Goal: Task Accomplishment & Management: Complete application form

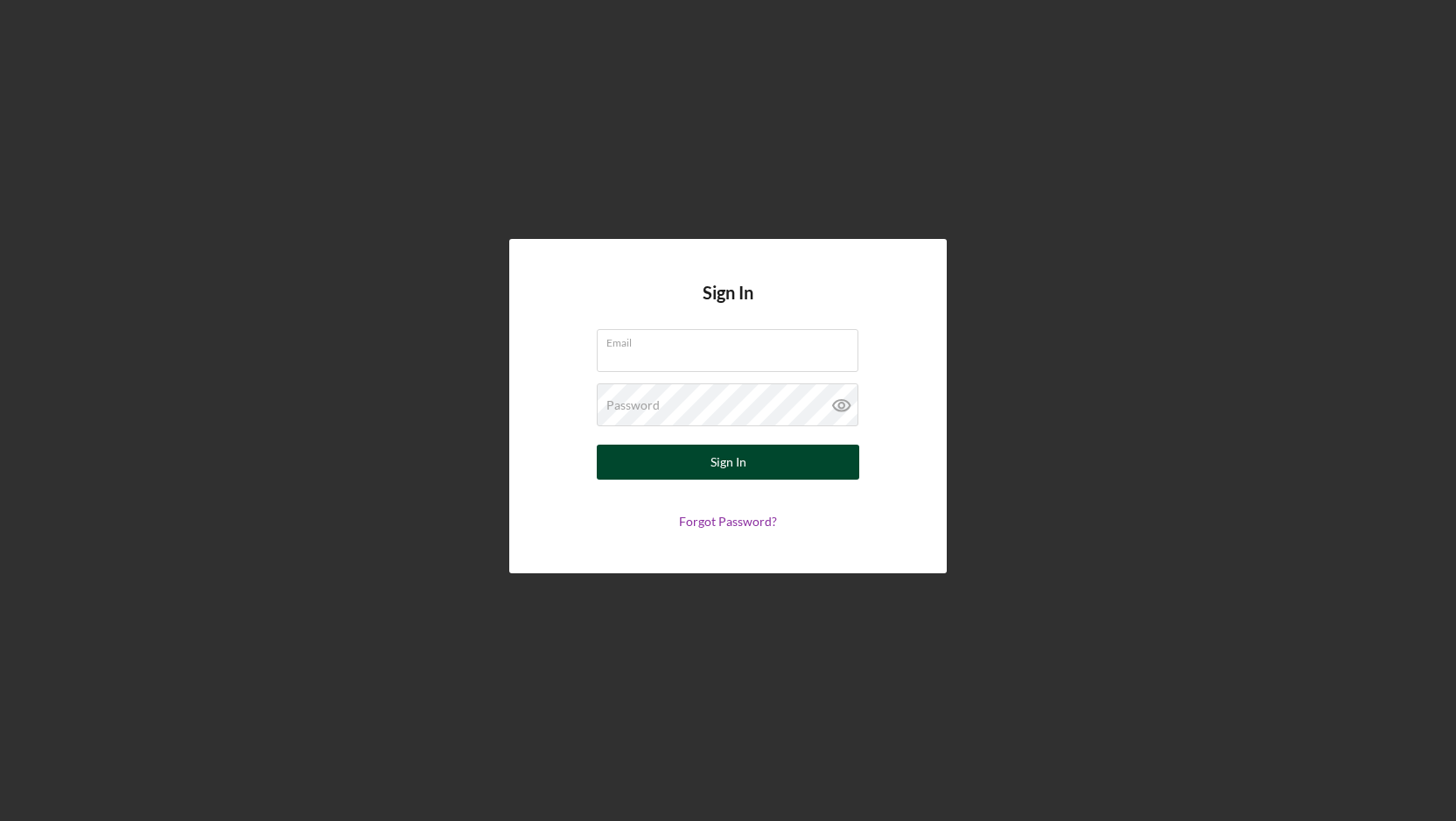
type input "[EMAIL_ADDRESS][DOMAIN_NAME]"
click at [726, 453] on div "Sign In" at bounding box center [728, 462] width 36 height 35
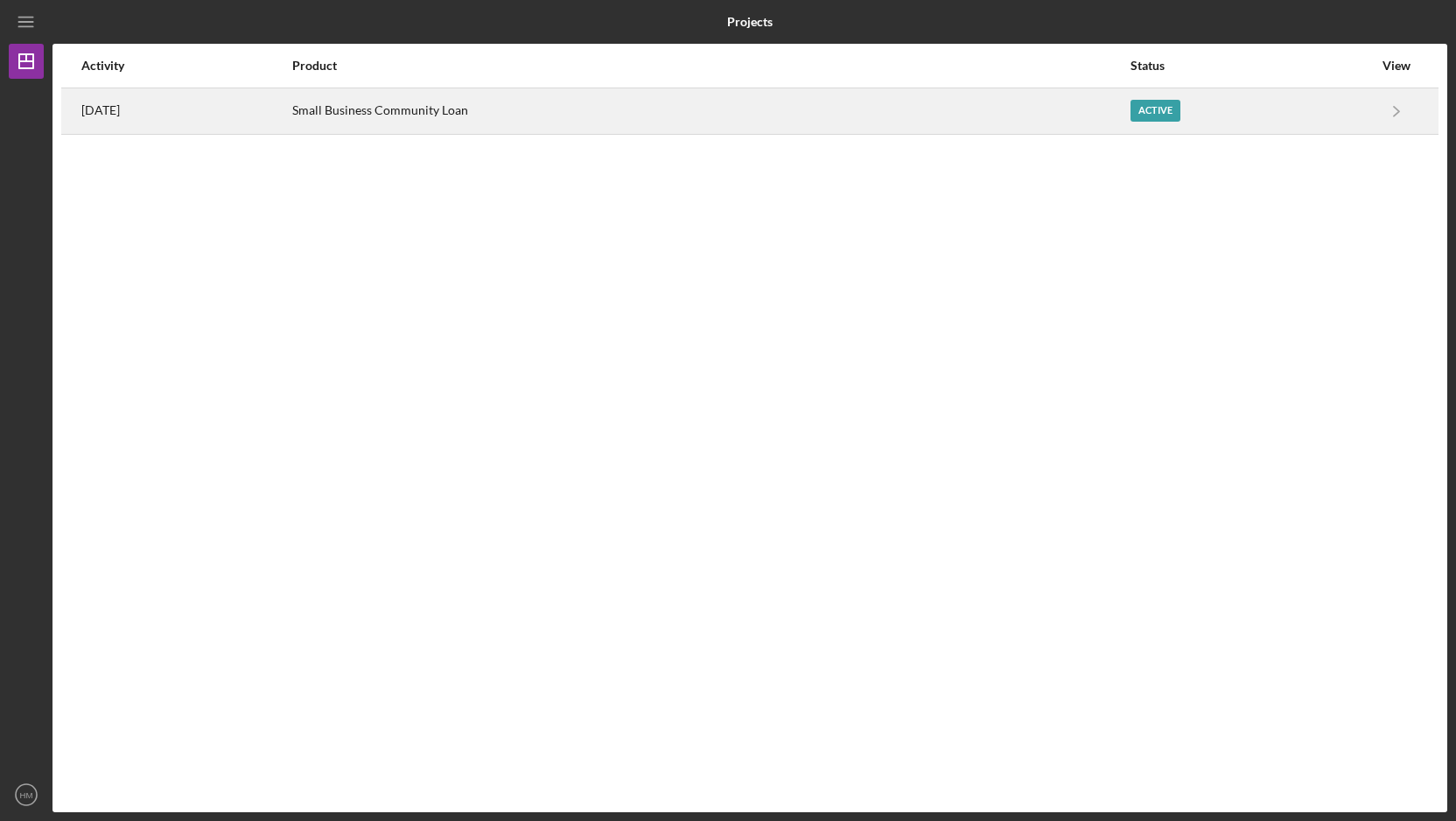
click at [1365, 112] on div "Active" at bounding box center [1252, 111] width 243 height 44
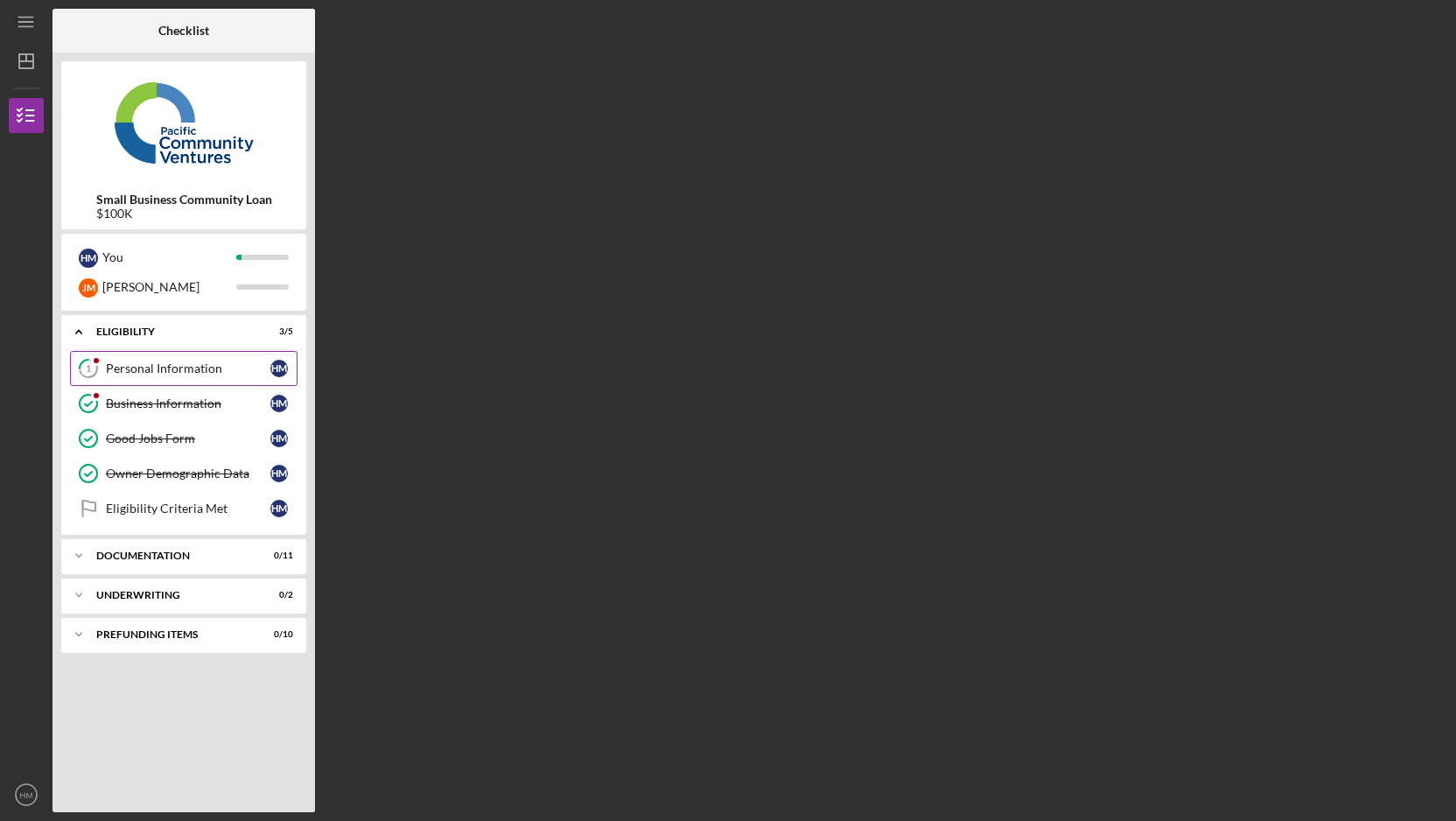
click at [225, 369] on div "Personal Information" at bounding box center [189, 367] width 165 height 14
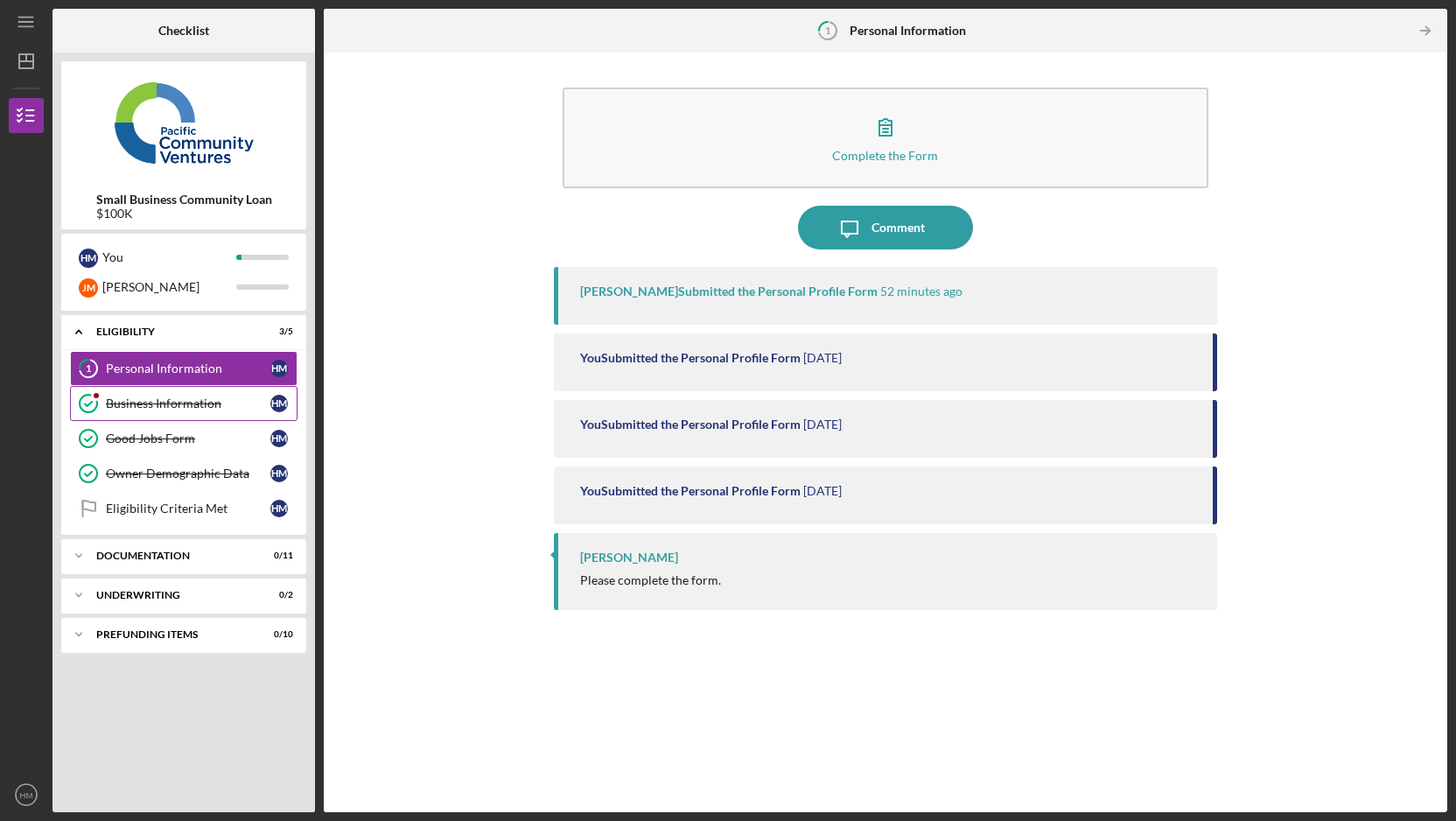
click at [223, 412] on link "Business Information Business Information H M" at bounding box center [183, 403] width 227 height 35
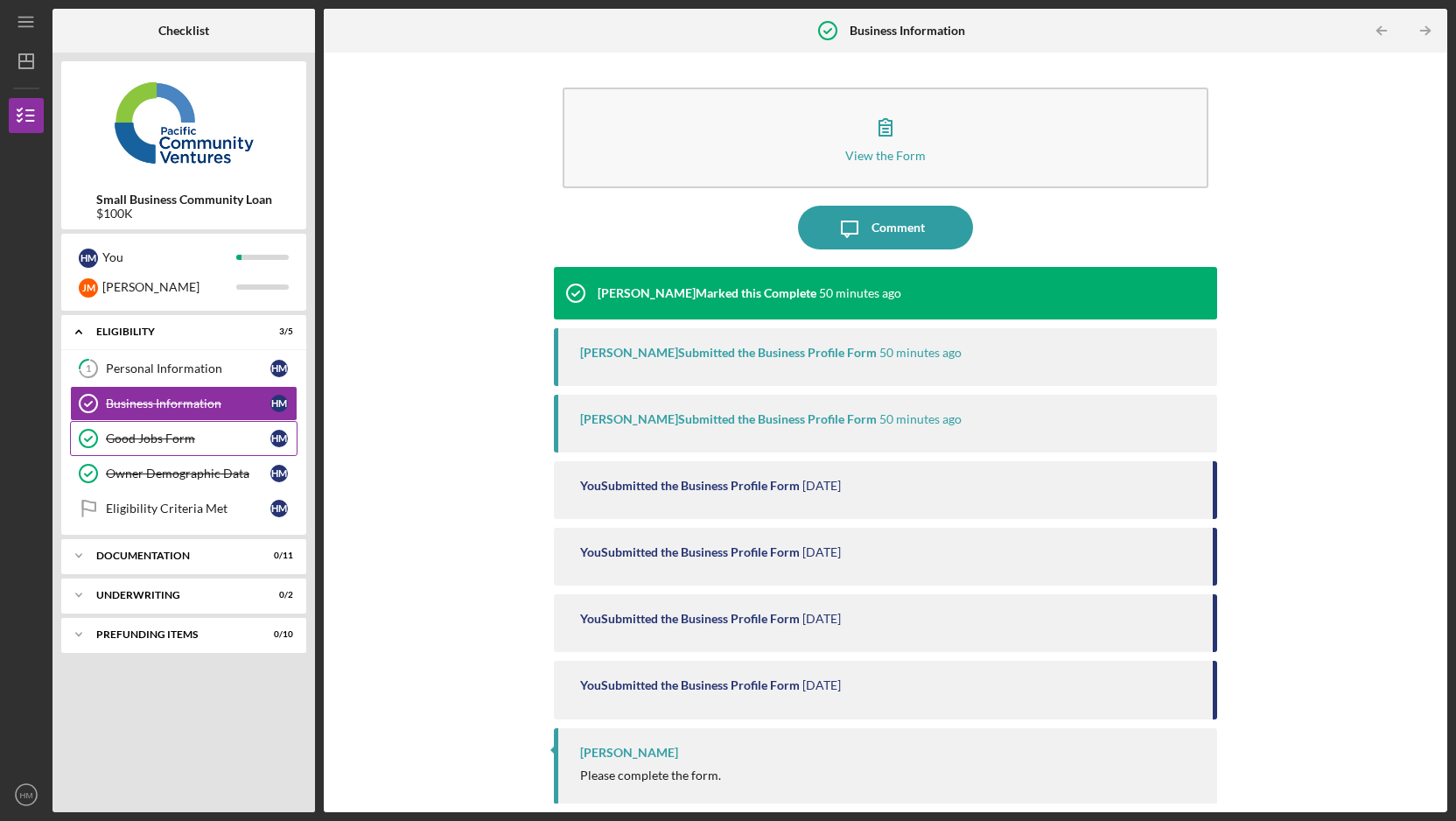
click at [223, 437] on div "Good Jobs Form" at bounding box center [189, 438] width 165 height 14
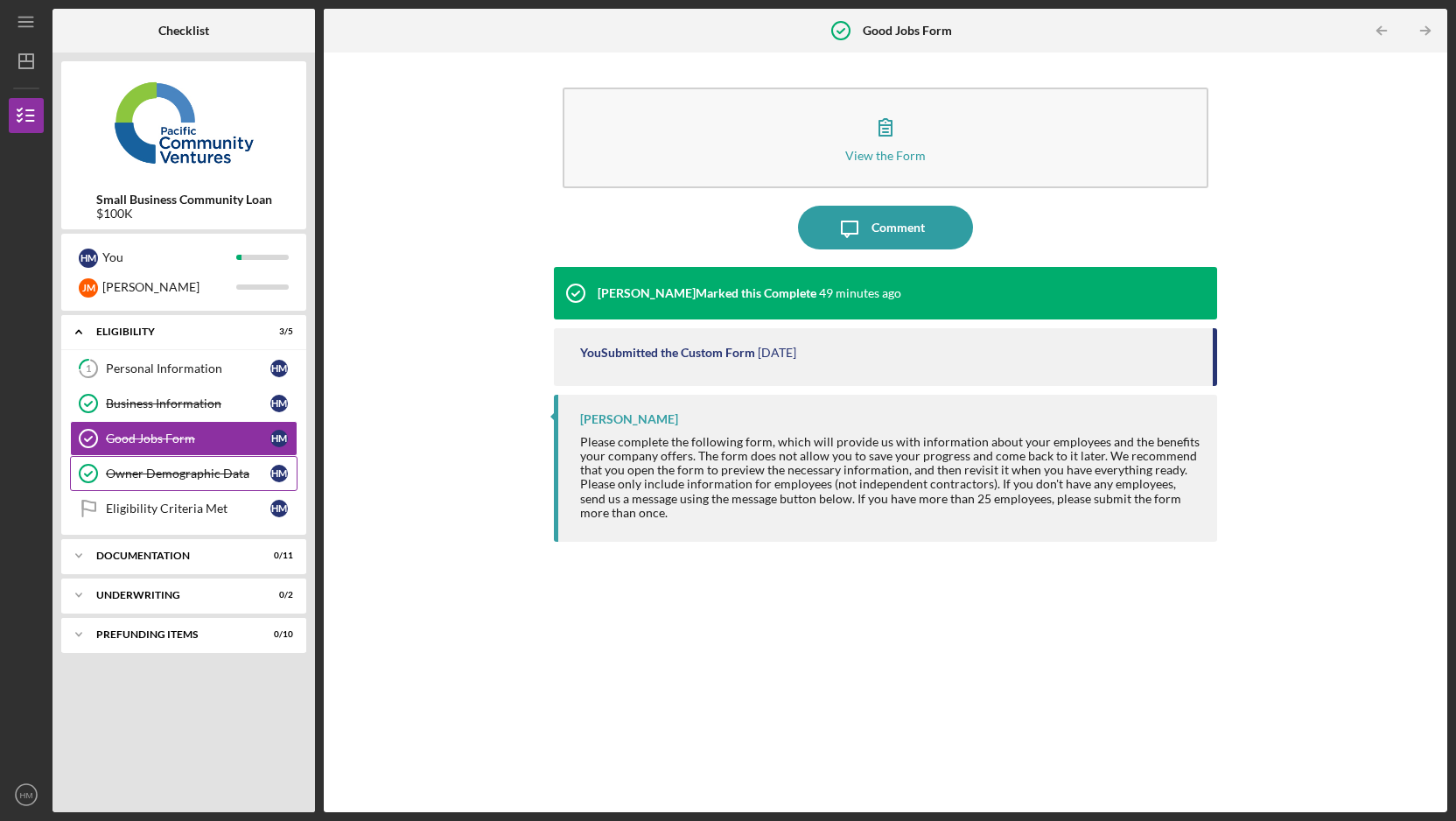
click at [218, 485] on link "Owner Demographic Data Owner Demographic Data H M" at bounding box center [183, 474] width 227 height 35
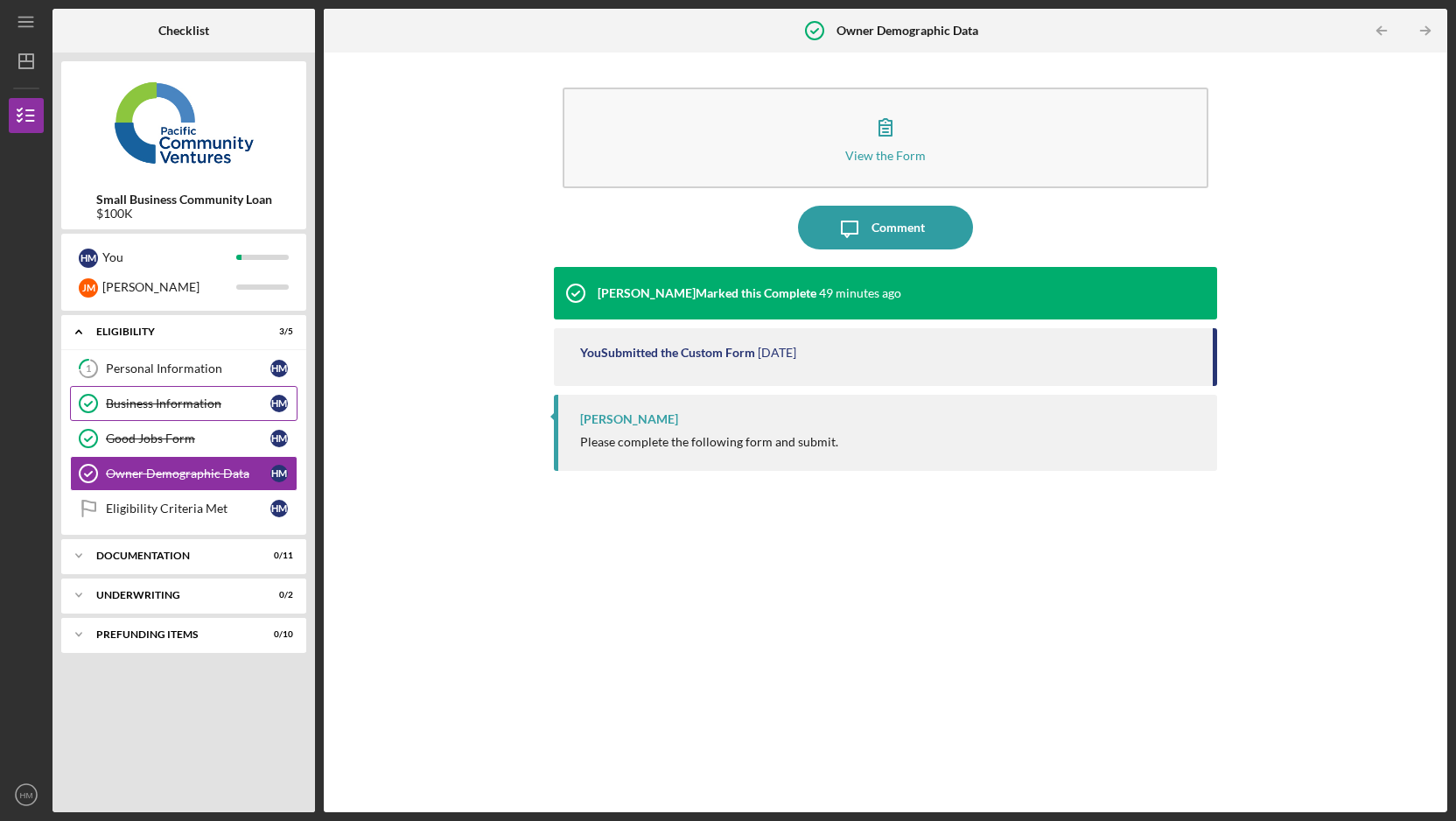
click at [204, 400] on div "Business Information" at bounding box center [189, 403] width 165 height 14
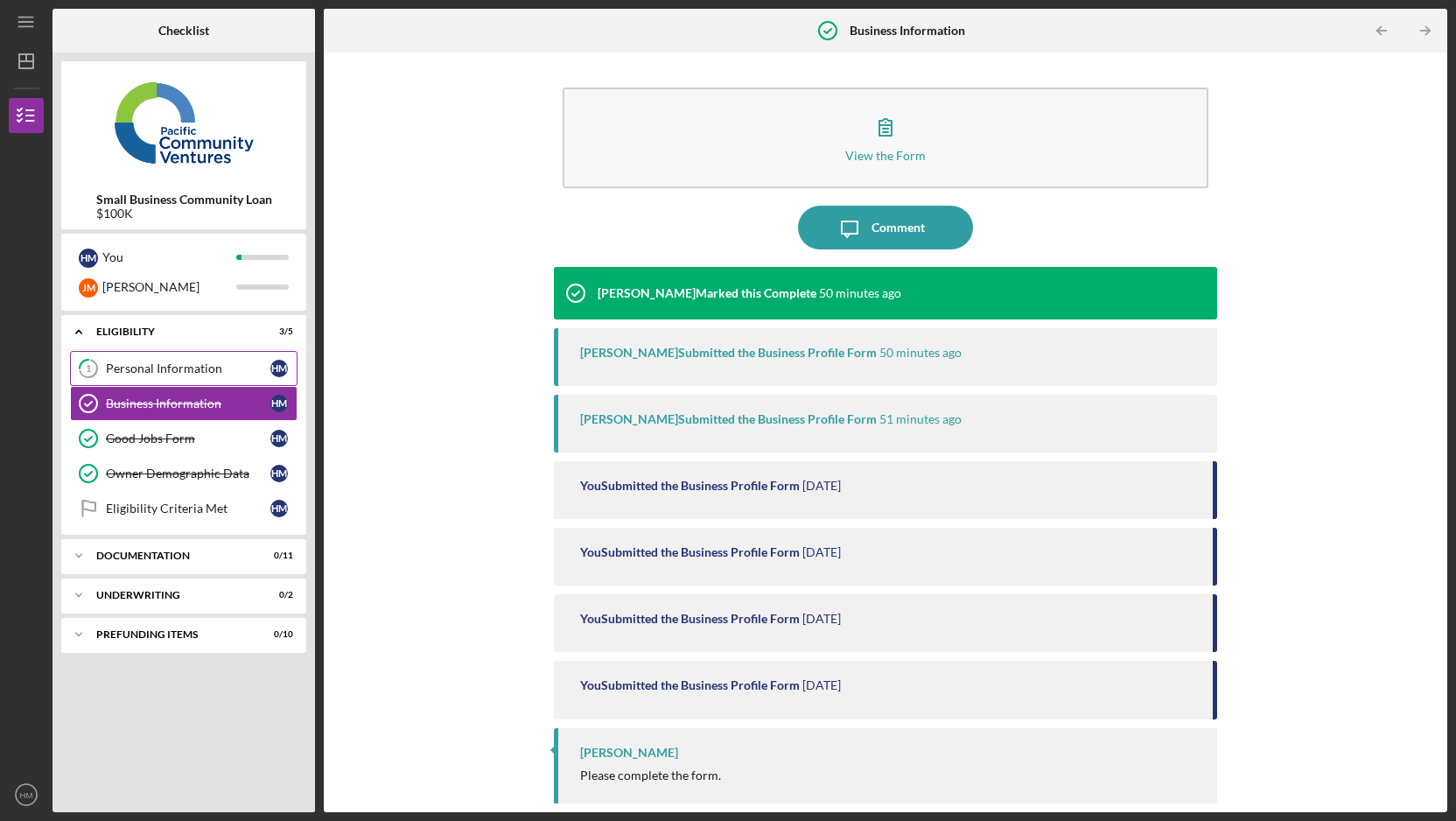
click at [206, 367] on div "Personal Information" at bounding box center [189, 367] width 165 height 14
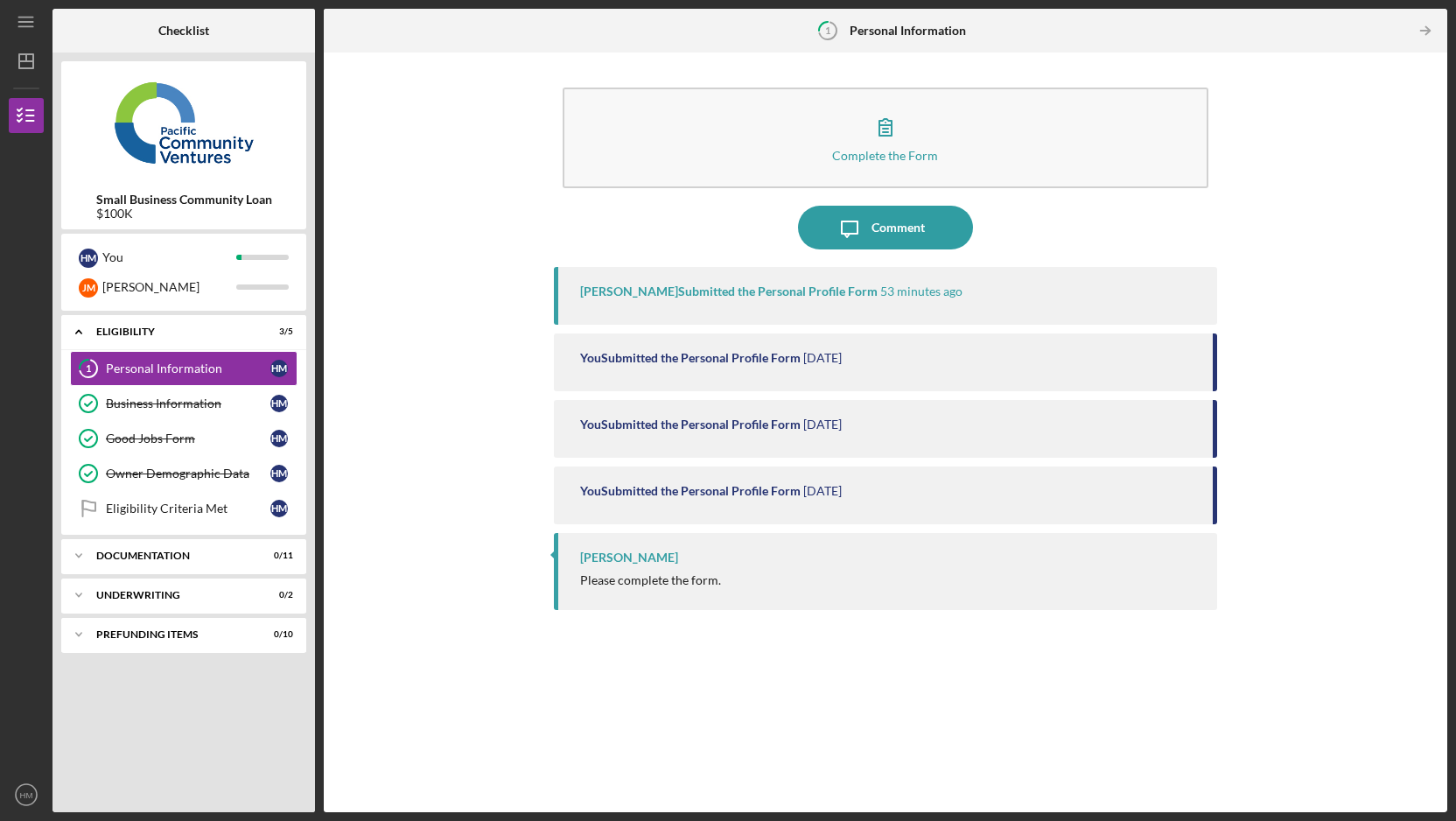
click at [786, 303] on div "[PERSON_NAME] Submitted the Personal Profile Form 53 minutes ago" at bounding box center [886, 295] width 663 height 58
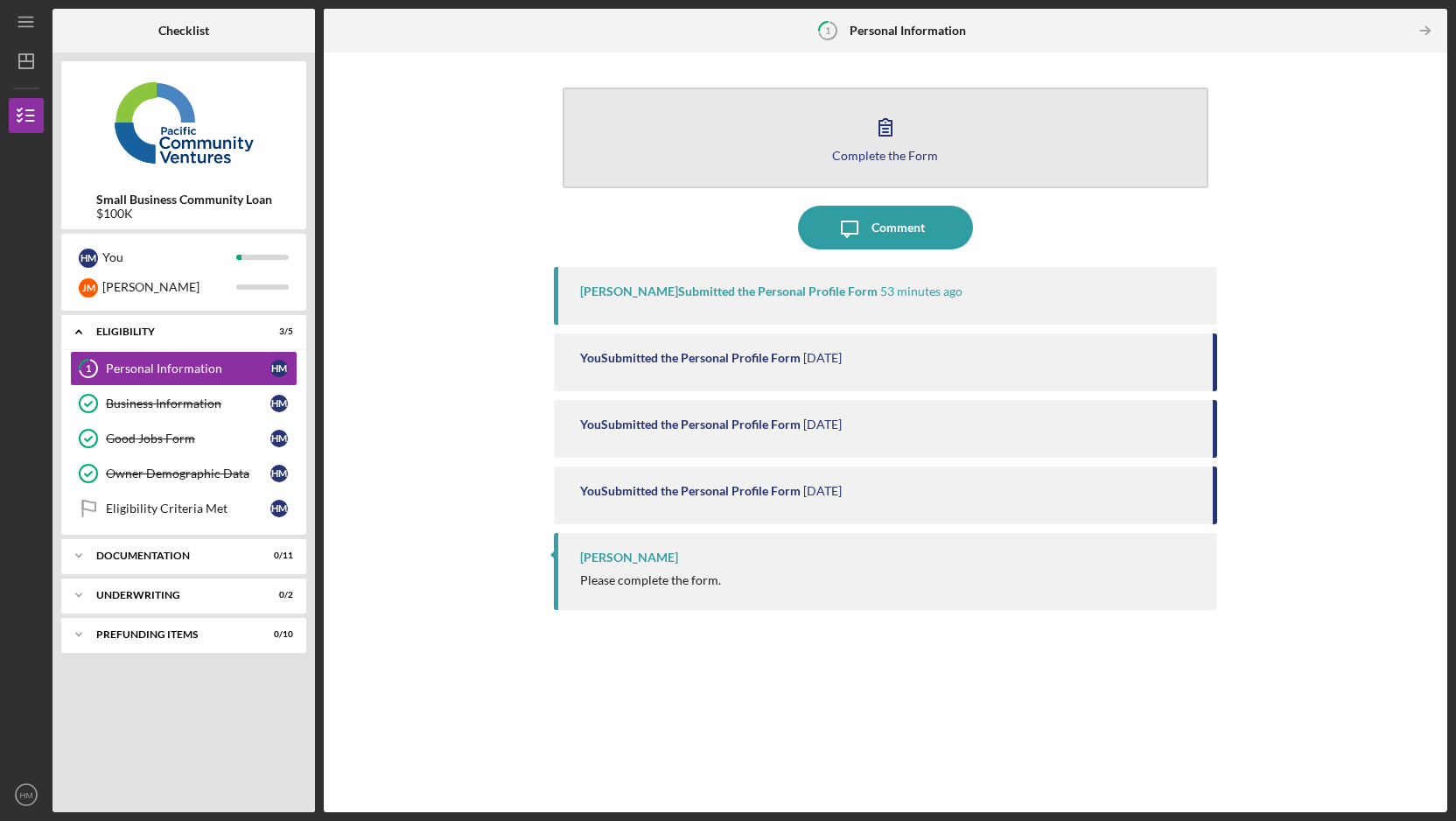
click at [865, 148] on div "Complete the Form" at bounding box center [885, 155] width 106 height 13
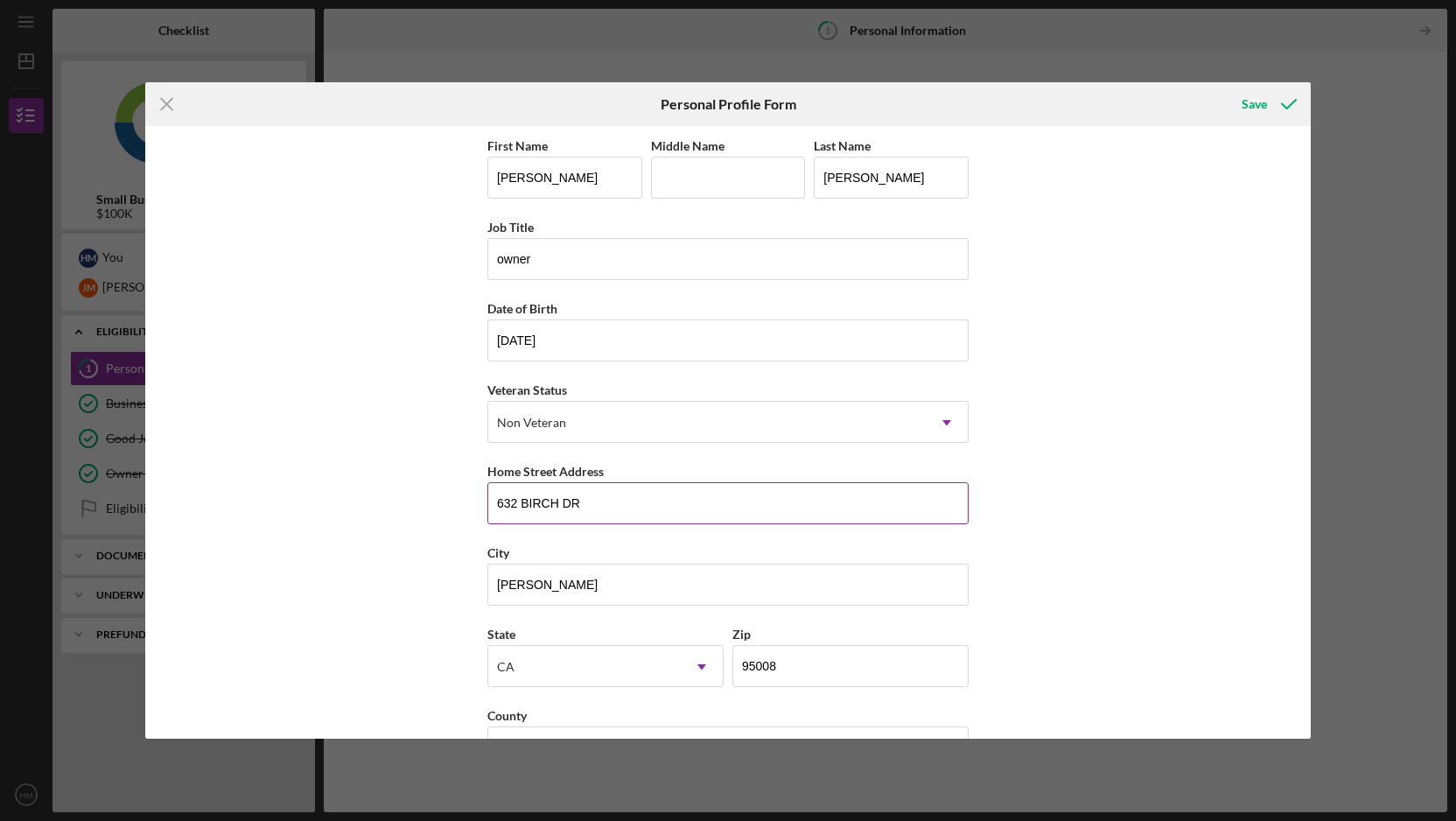
scroll to position [56, 0]
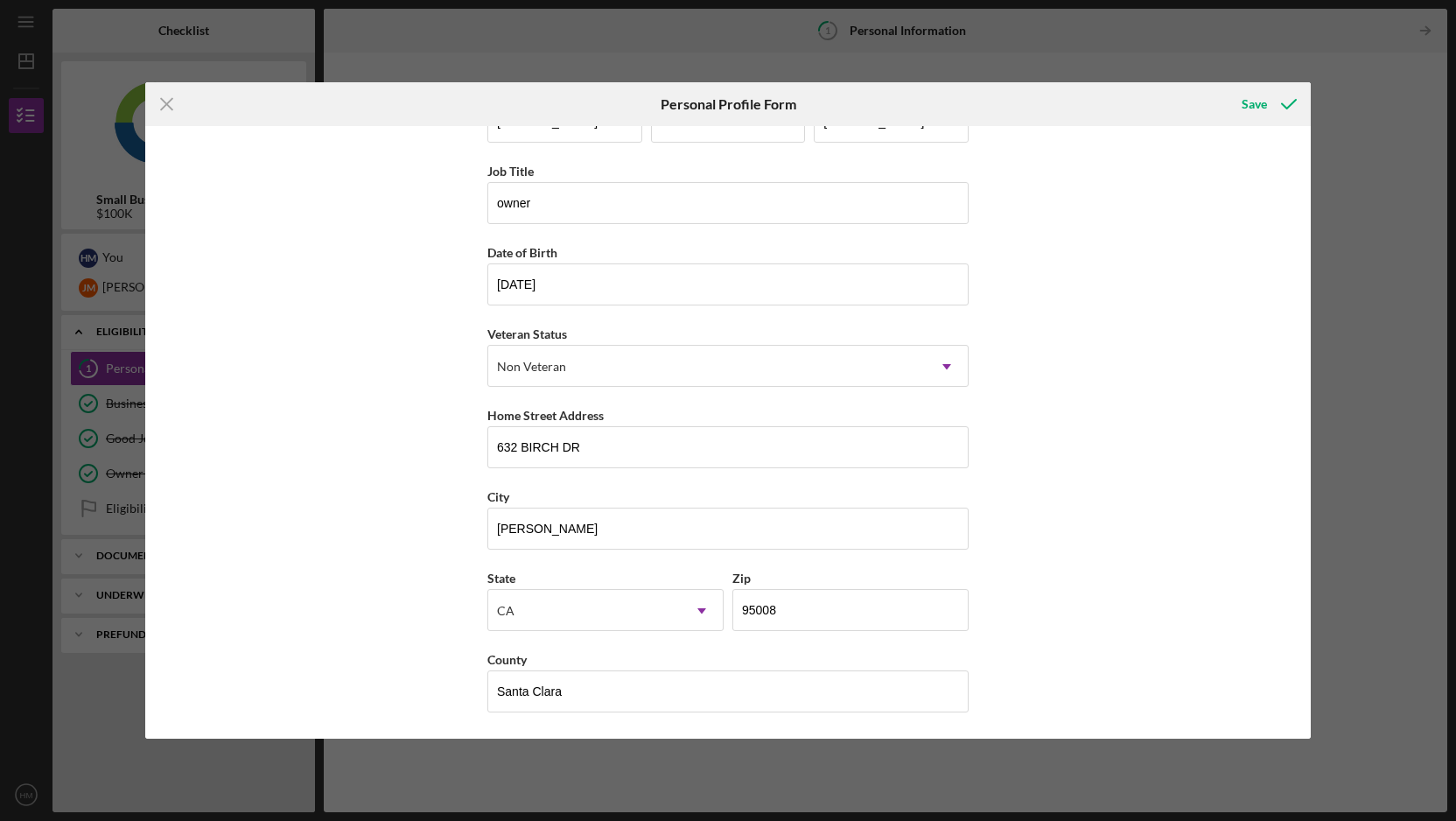
click at [1265, 67] on div "Icon/Menu Close Personal Profile Form Save First Name [PERSON_NAME] Middle Name…" at bounding box center [728, 410] width 1456 height 821
click at [1275, 95] on icon "submit" at bounding box center [1289, 104] width 44 height 44
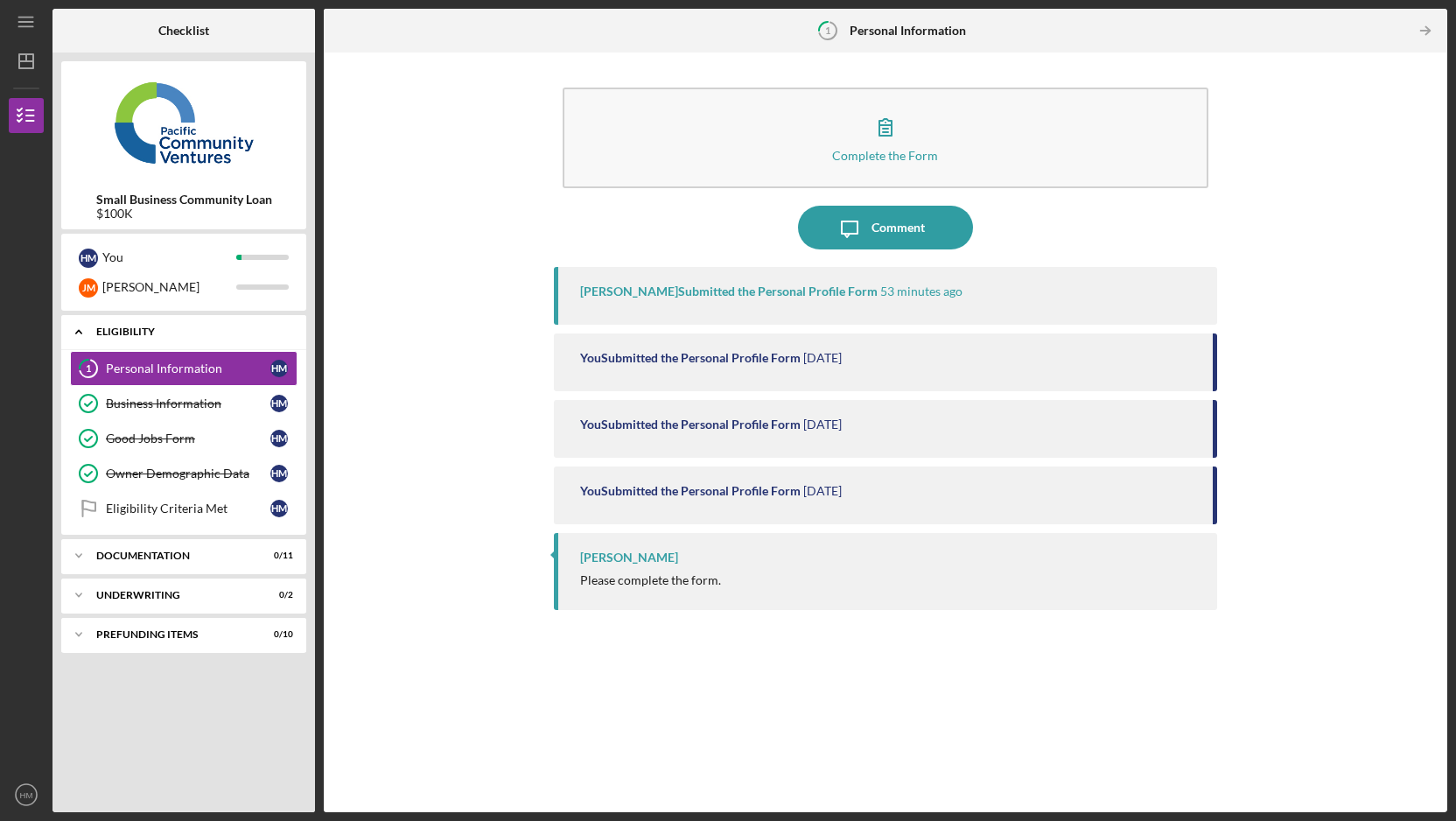
click at [104, 328] on div "Eligibility" at bounding box center [190, 331] width 188 height 10
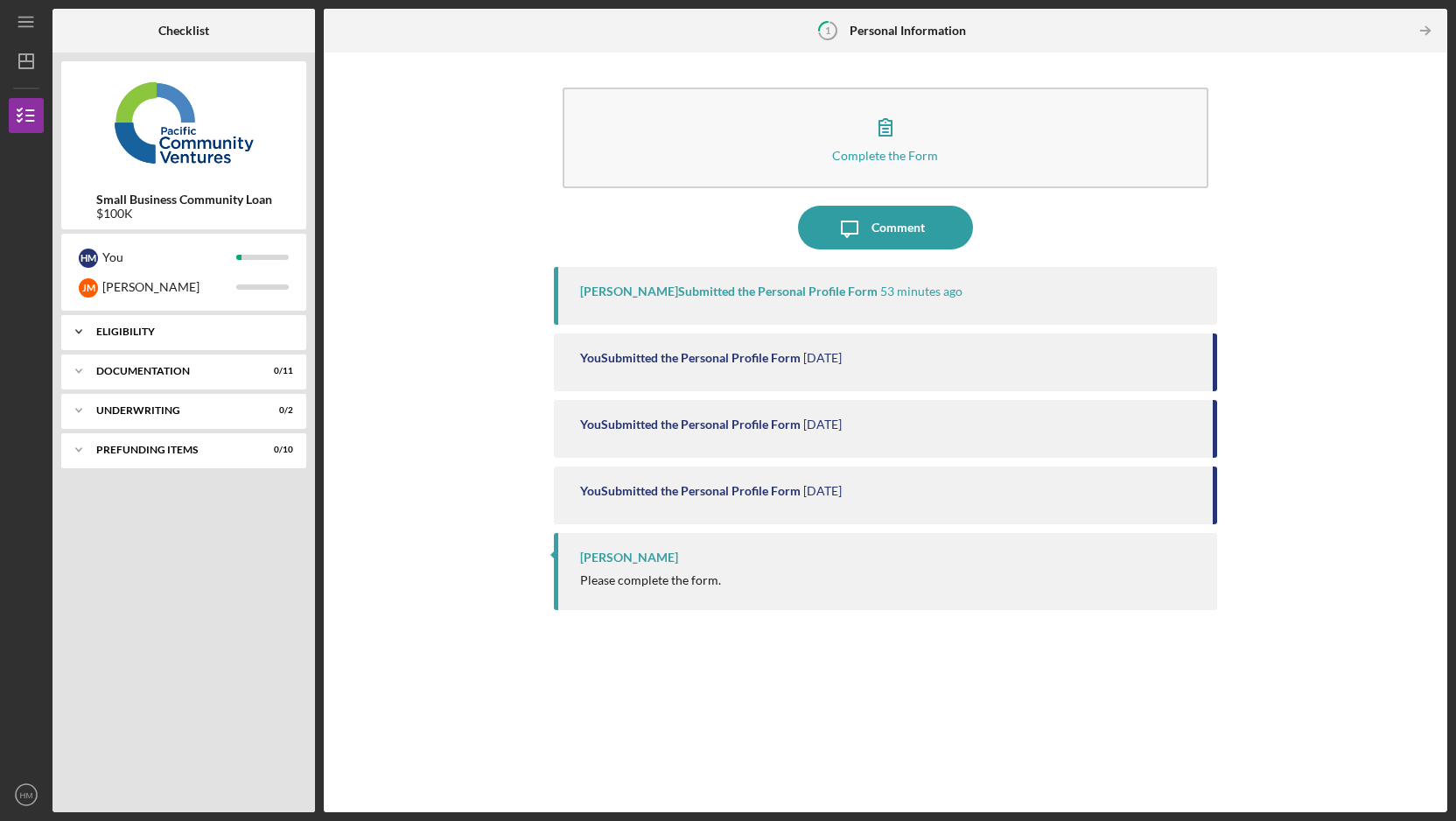
click at [118, 323] on div "Icon/Expander Eligibility 3 / 5" at bounding box center [183, 332] width 245 height 35
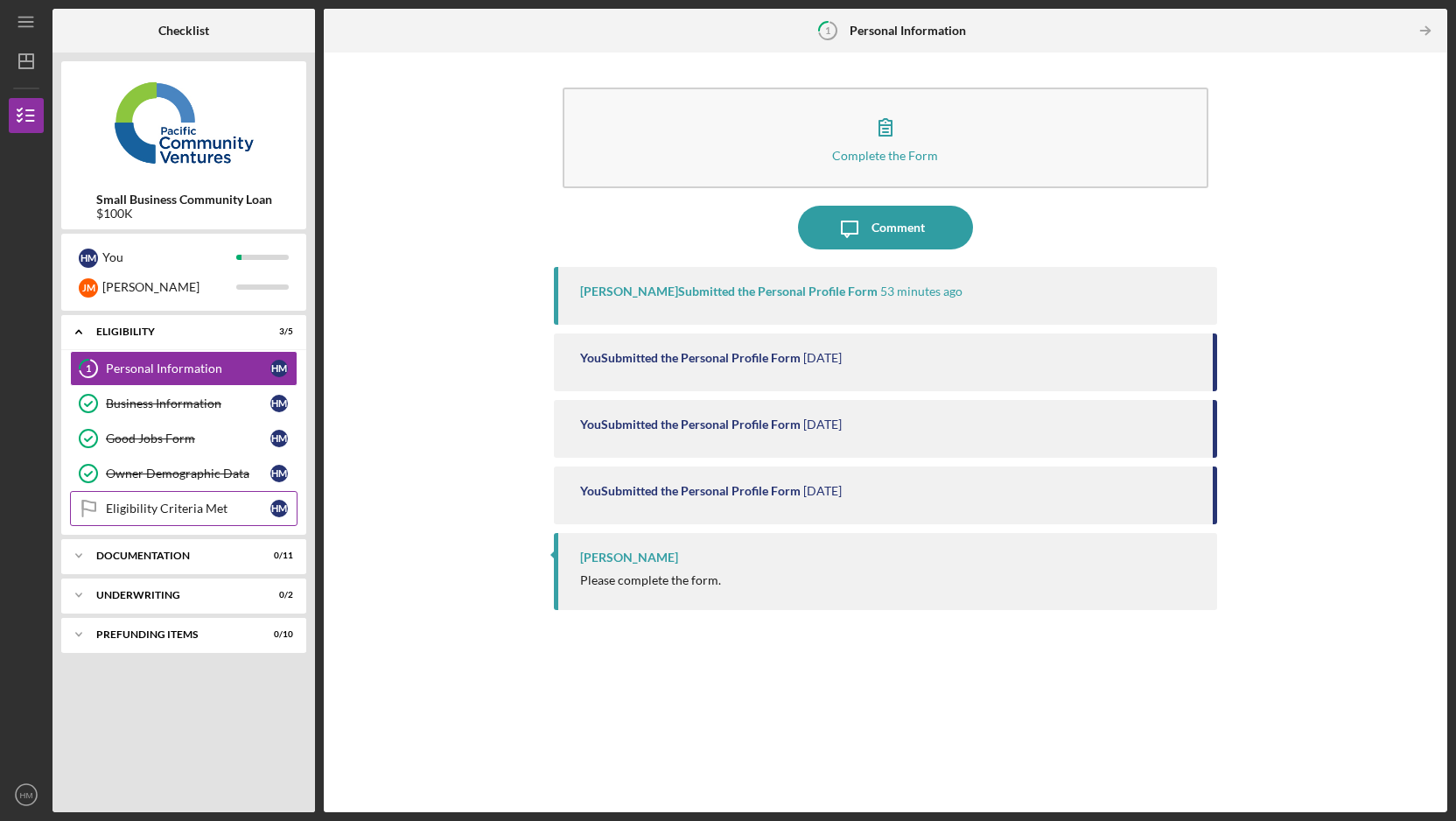
click at [243, 515] on link "Eligibility Criteria Met Eligibility Criteria Met H M" at bounding box center [183, 509] width 227 height 35
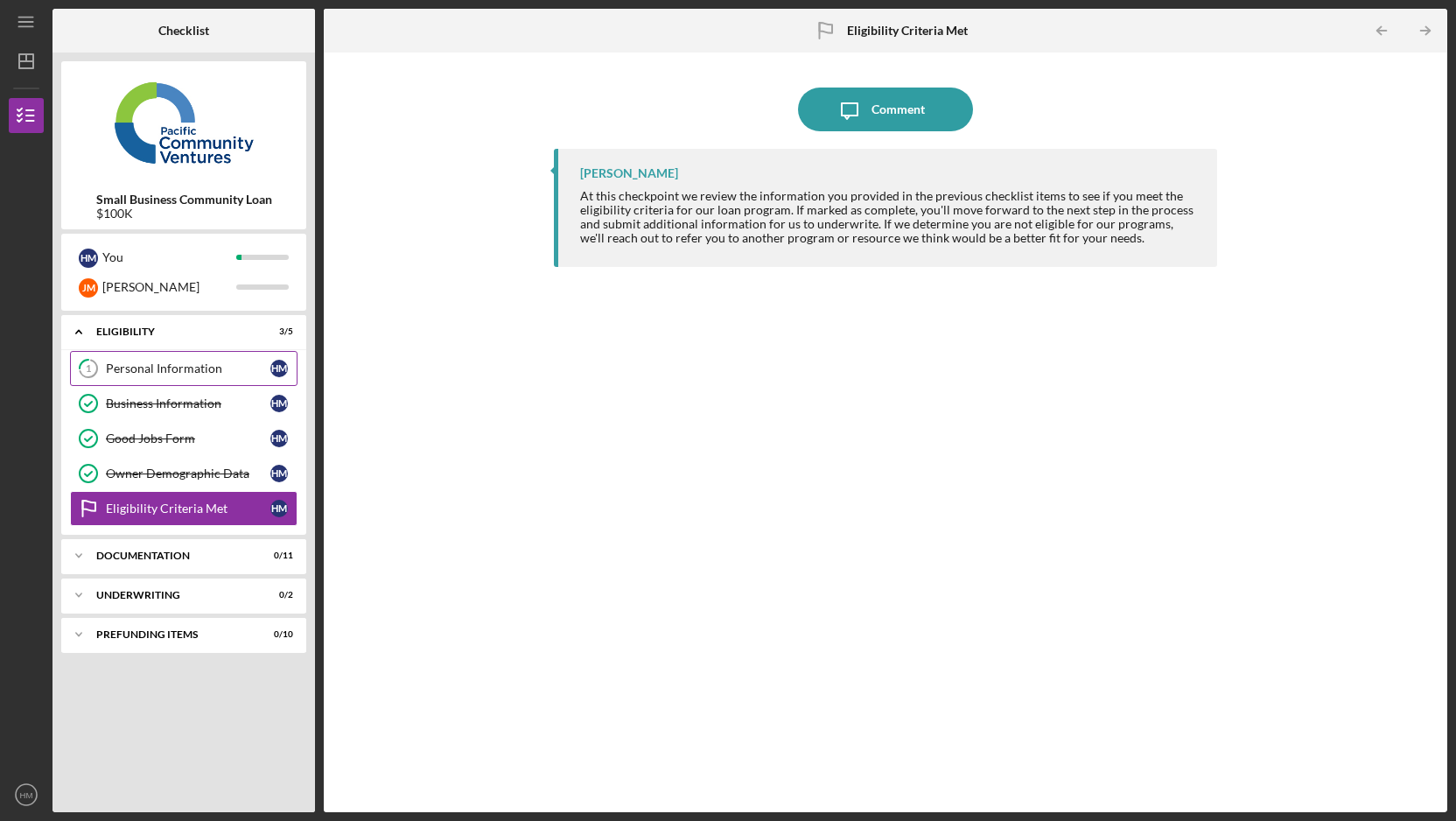
click at [204, 360] on link "1 Personal Information H M" at bounding box center [183, 368] width 227 height 35
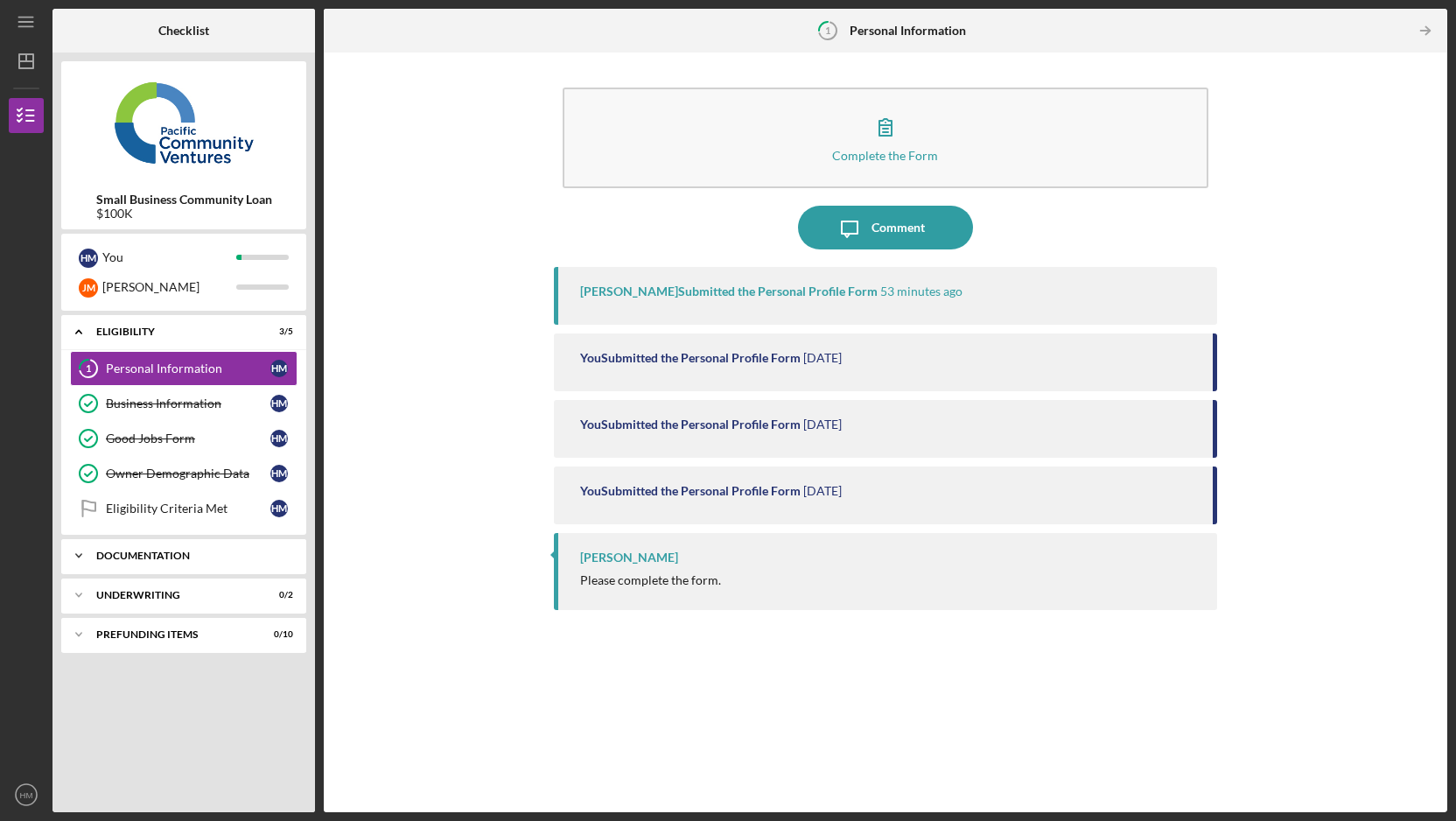
click at [224, 556] on div "Documentation" at bounding box center [190, 555] width 188 height 10
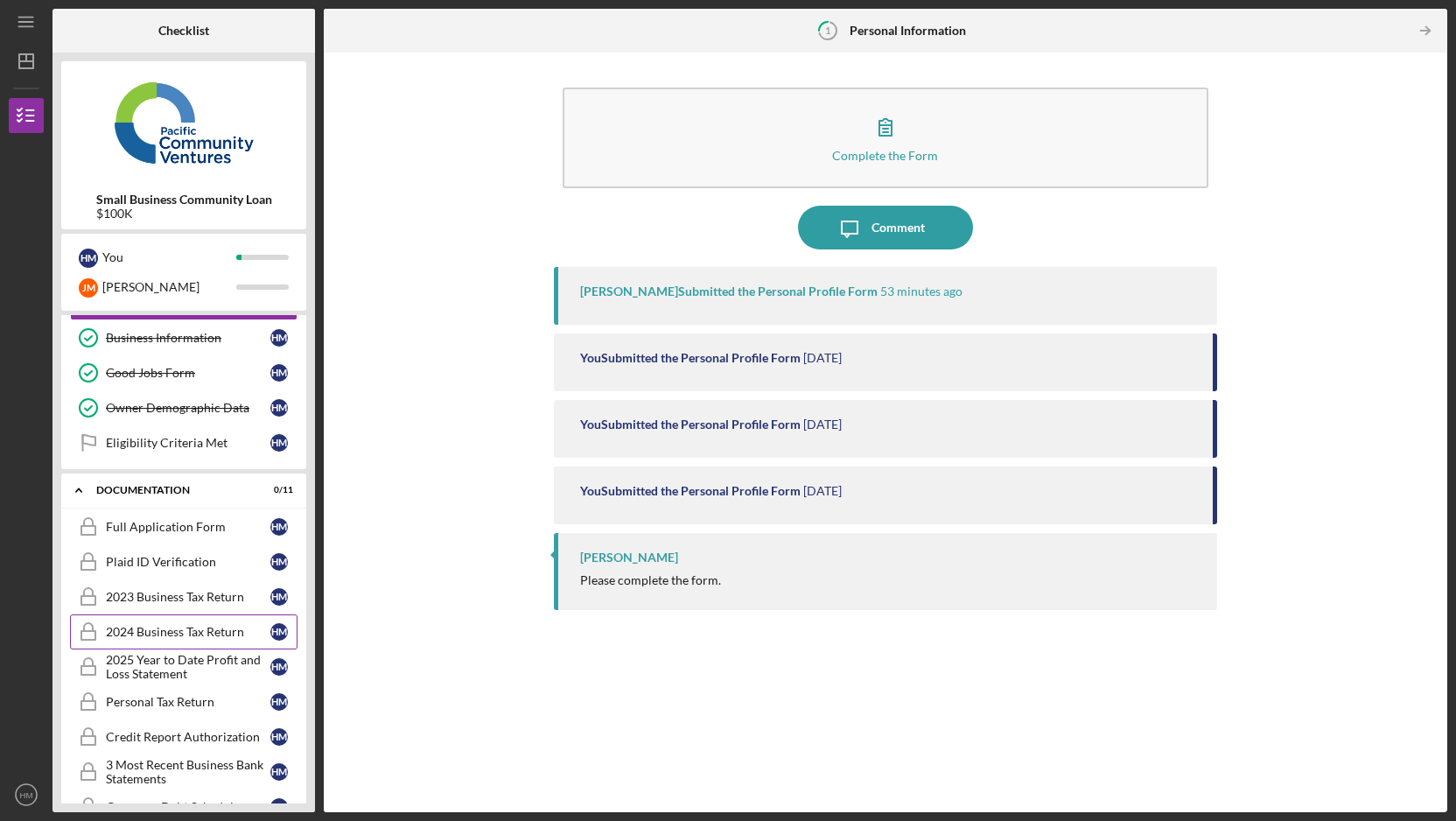
scroll to position [21, 0]
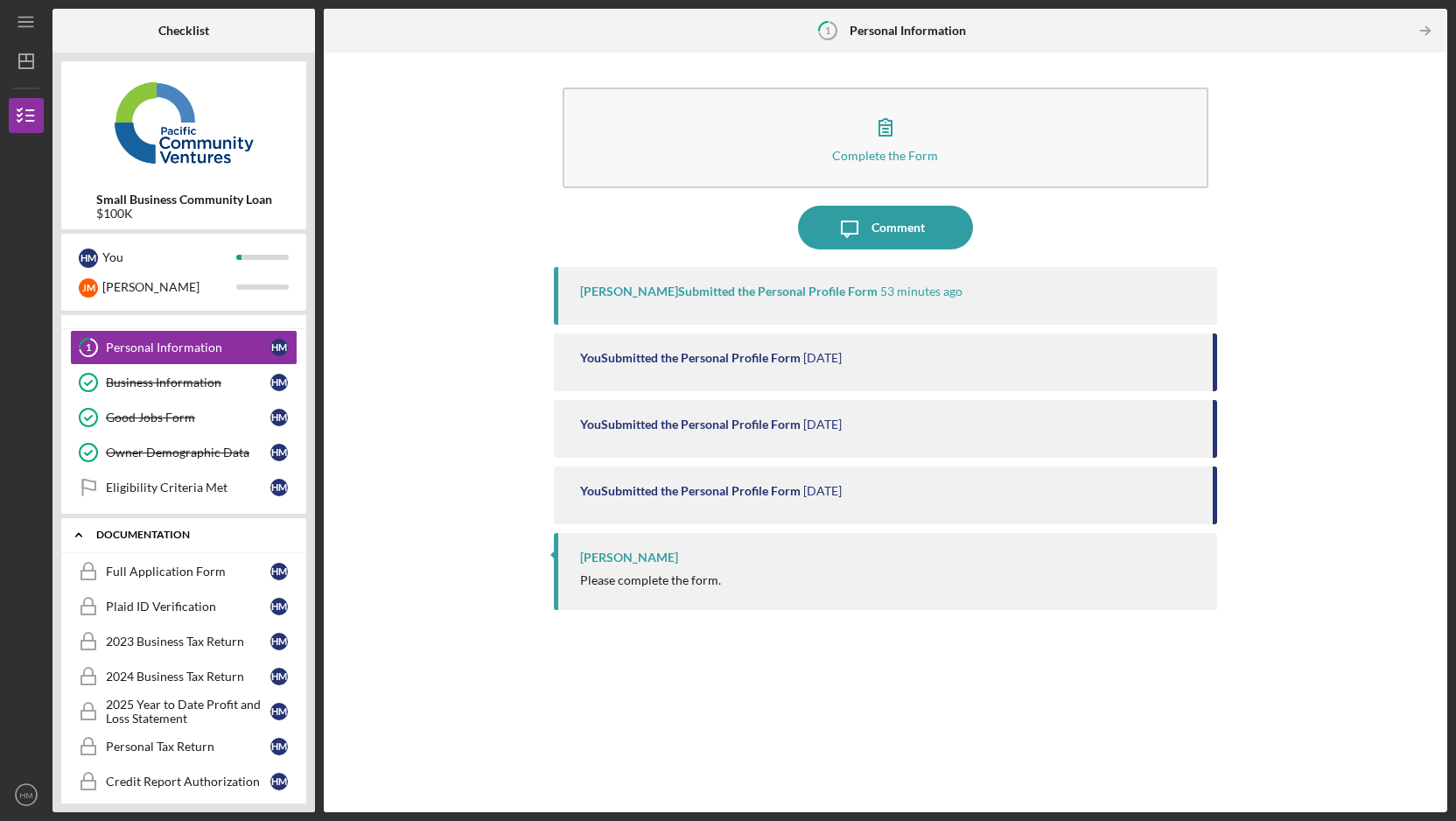
click at [104, 522] on div "Icon/Expander Documentation 0 / 11" at bounding box center [183, 534] width 245 height 36
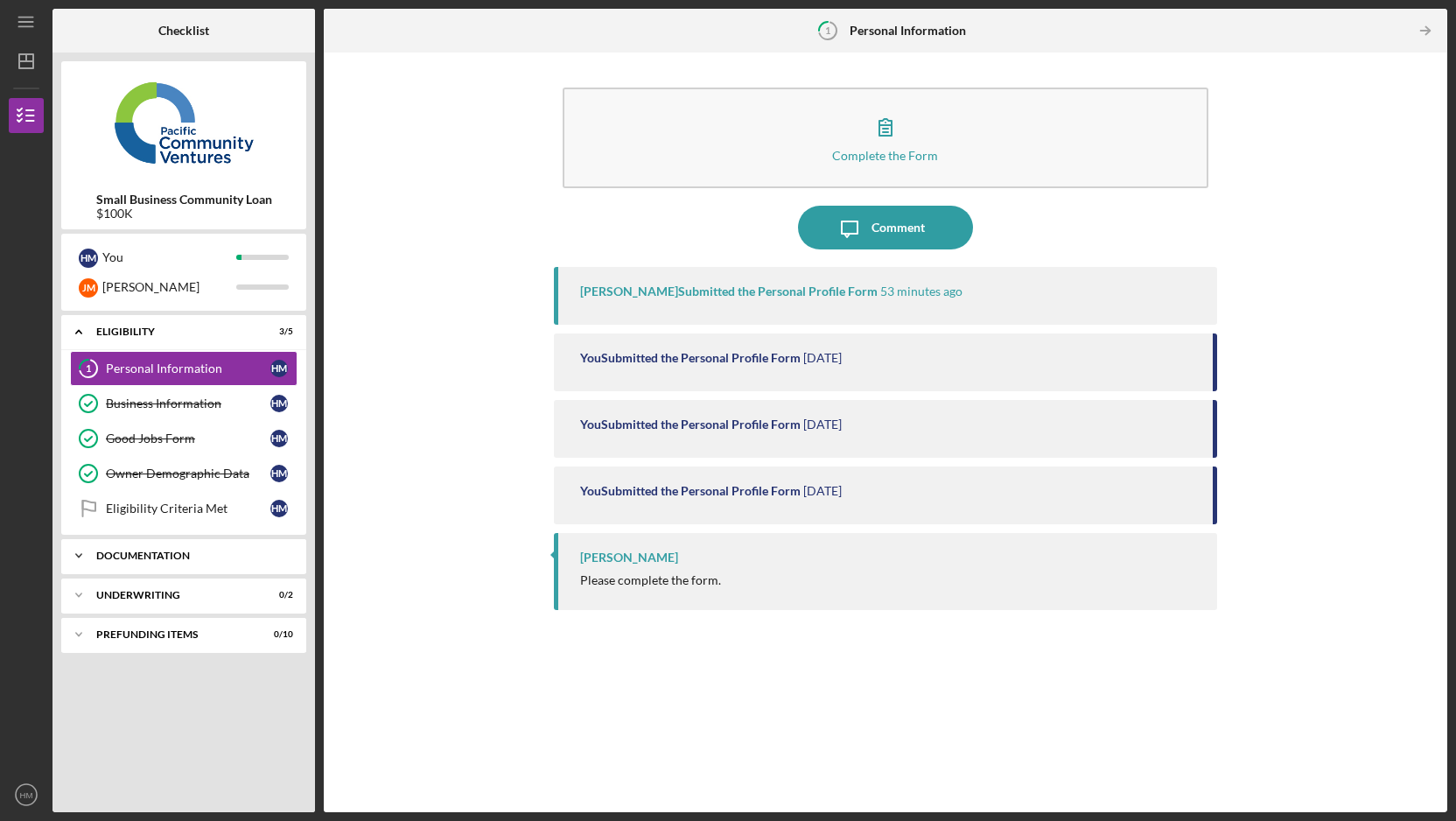
scroll to position [0, 0]
click at [146, 340] on div "Icon/Expander Eligibility 3 / 5" at bounding box center [183, 332] width 245 height 36
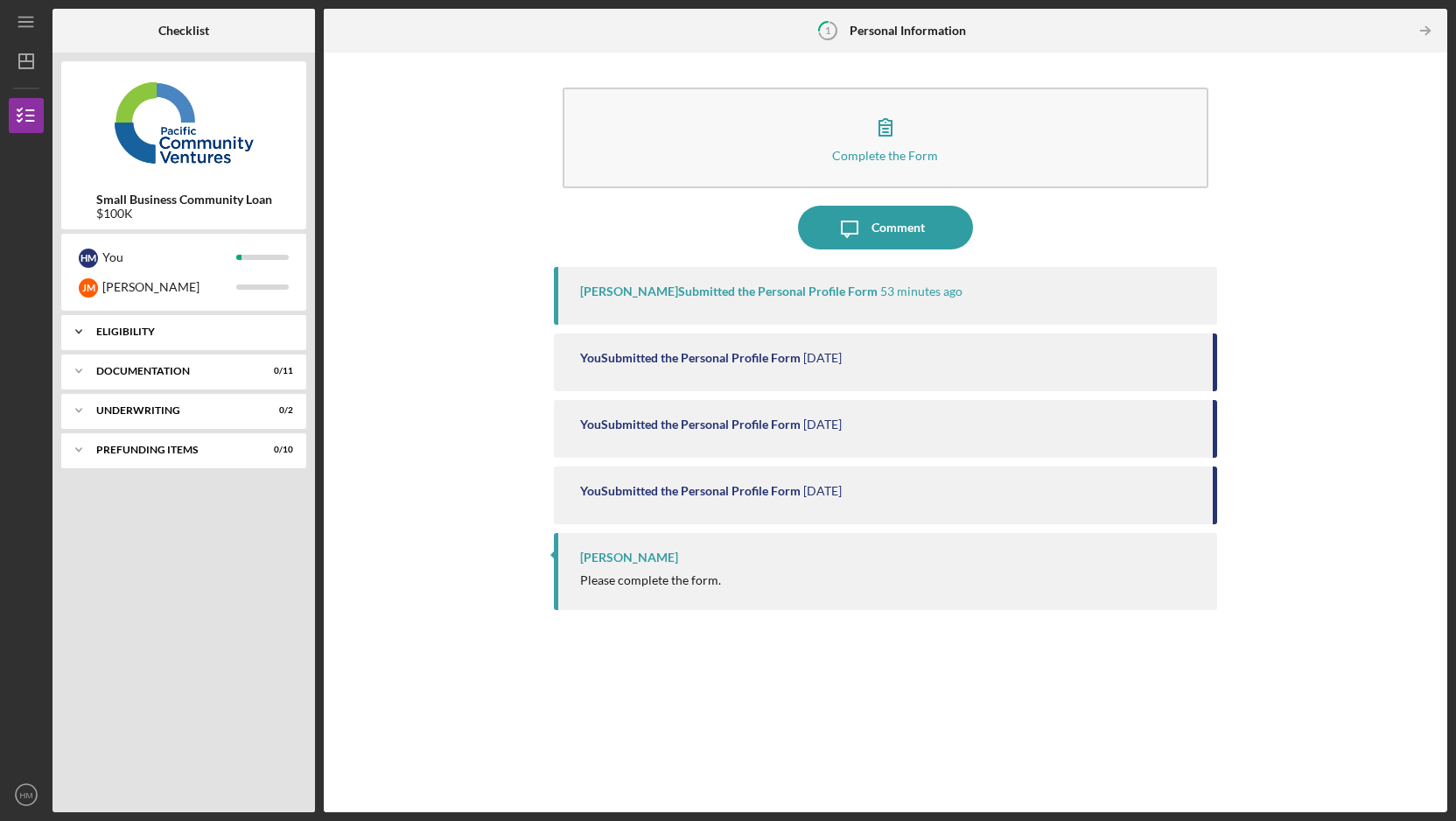
click at [146, 340] on div "Icon/Expander Eligibility 3 / 5" at bounding box center [183, 332] width 245 height 35
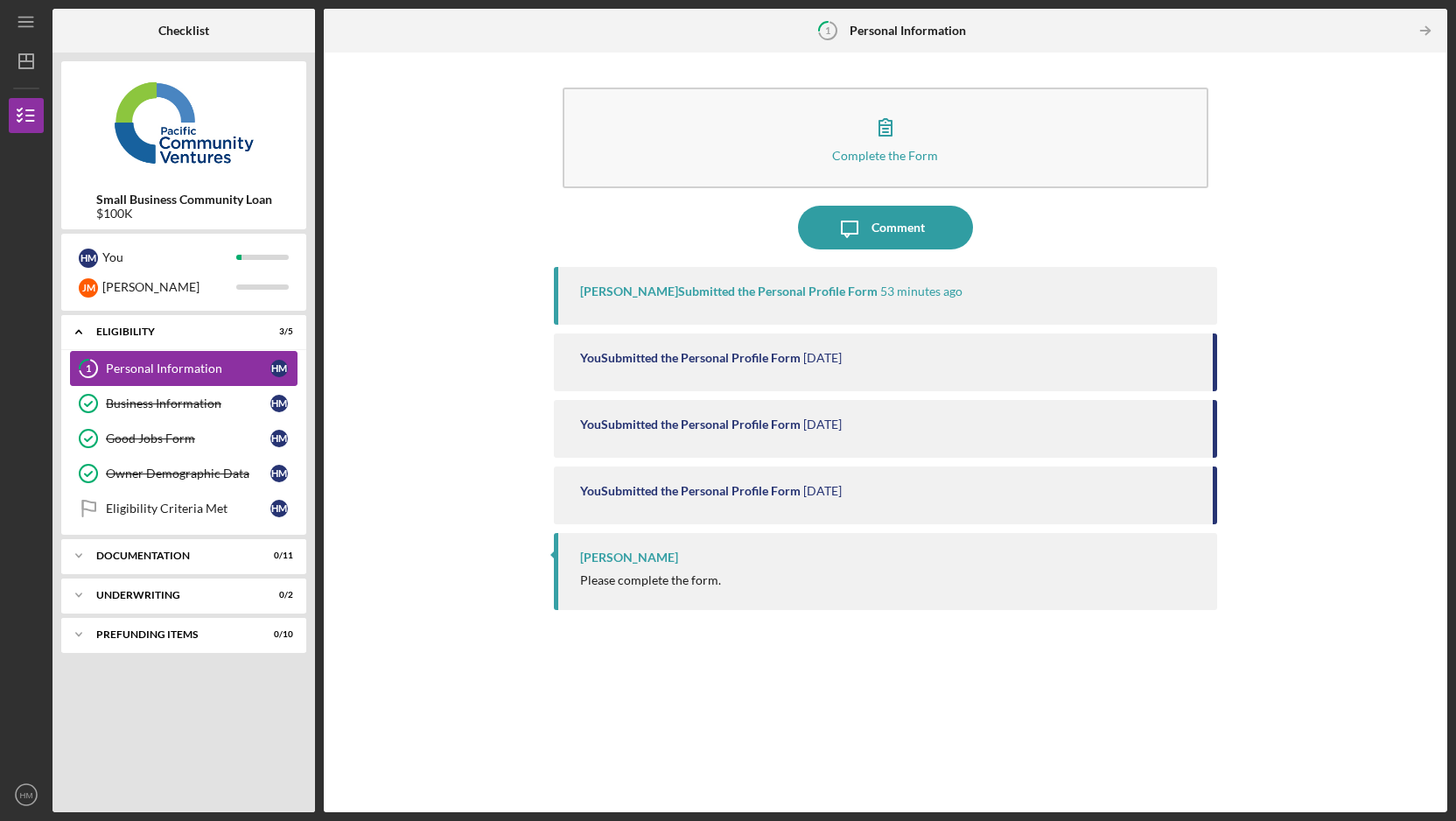
click at [204, 366] on div "Personal Information" at bounding box center [189, 367] width 165 height 14
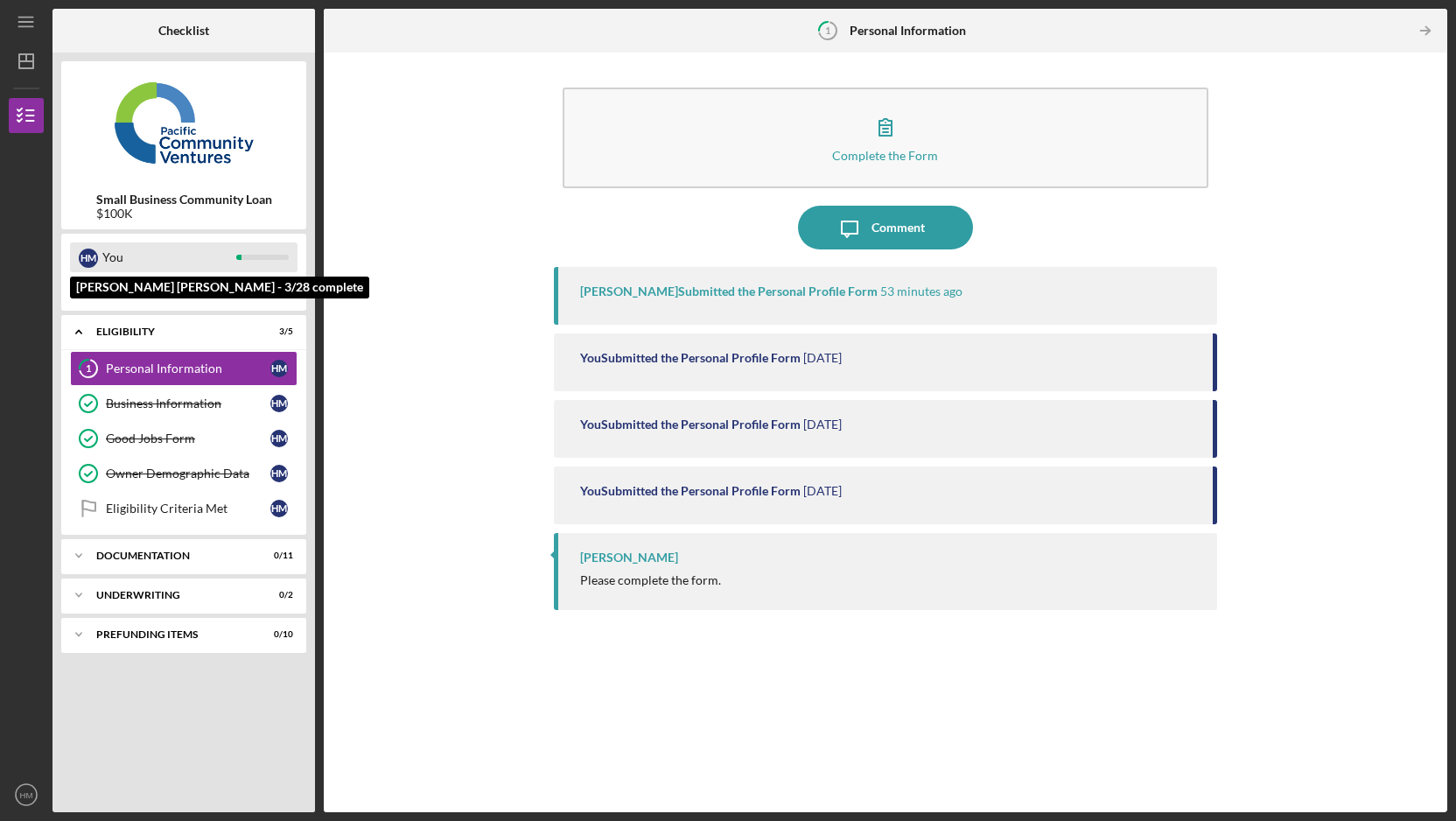
click at [213, 250] on div "You" at bounding box center [170, 257] width 134 height 29
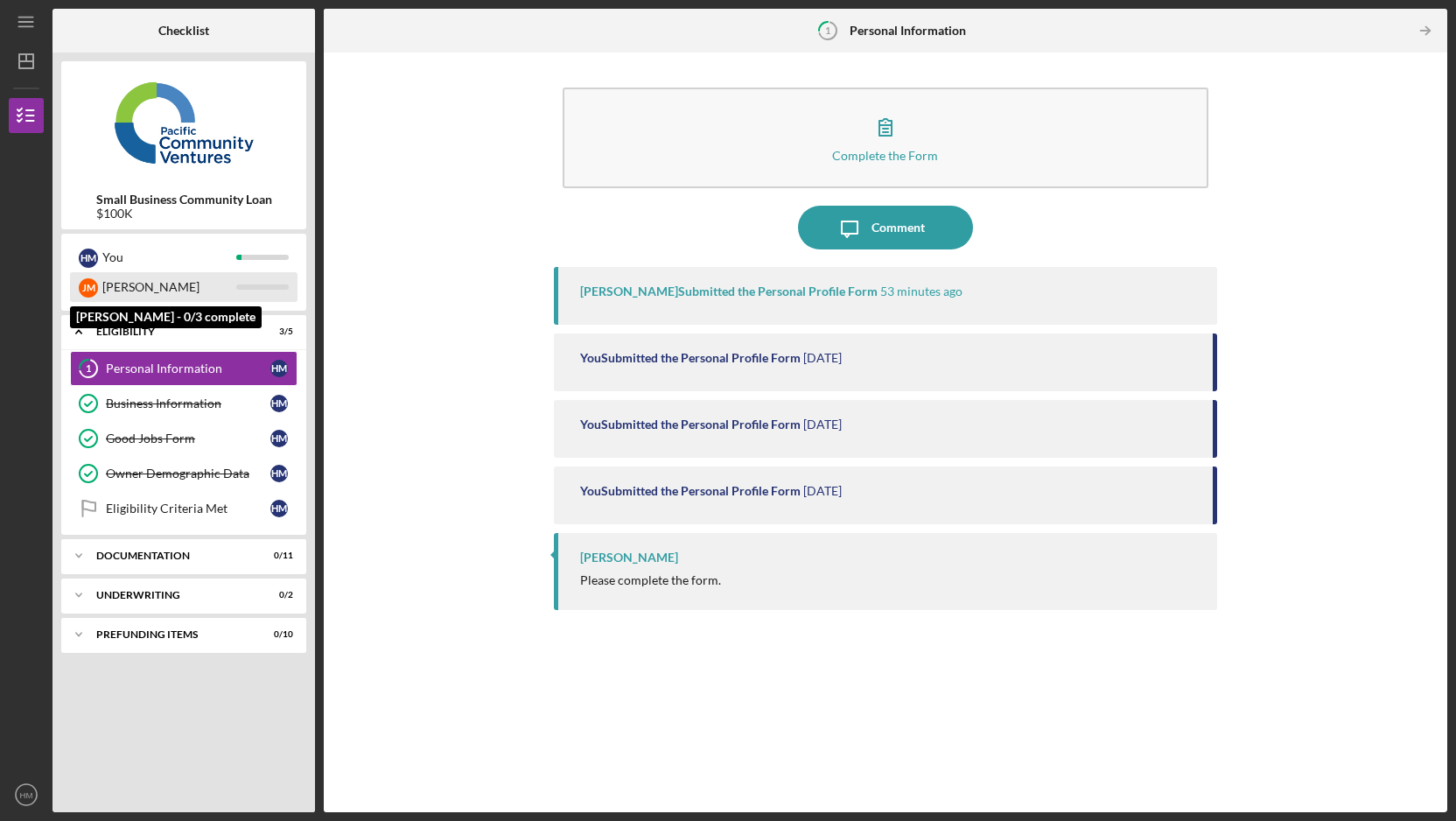
click at [235, 287] on div "[PERSON_NAME]" at bounding box center [170, 287] width 134 height 29
click at [235, 289] on div "[PERSON_NAME]" at bounding box center [170, 287] width 134 height 29
